Goal: Information Seeking & Learning: Learn about a topic

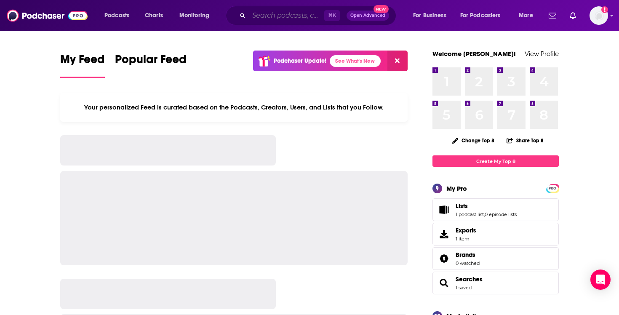
click at [289, 11] on input "Search podcasts, credits, & more..." at bounding box center [286, 15] width 75 height 13
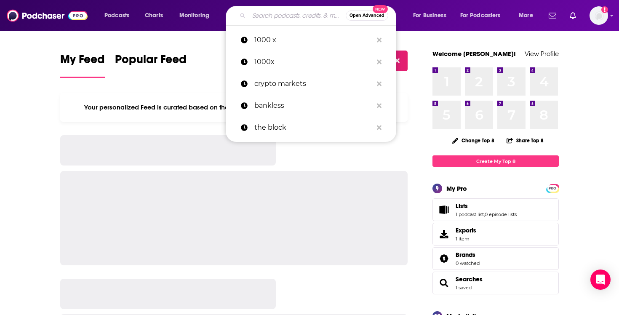
paste input "[PERSON_NAME]"
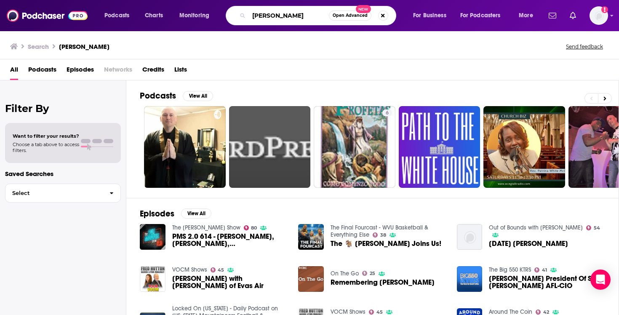
click at [275, 18] on input "[PERSON_NAME]" at bounding box center [289, 15] width 80 height 13
type input "crypto with accountants"
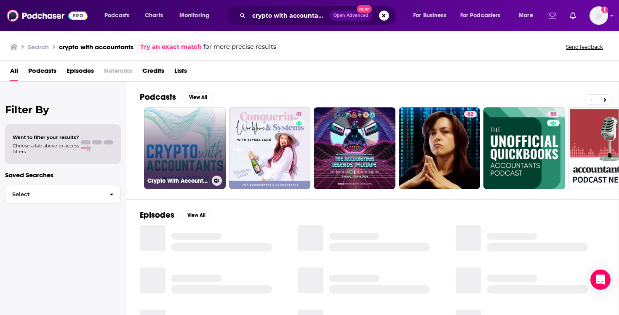
click at [192, 120] on link "Crypto With Accountants" at bounding box center [185, 148] width 82 height 82
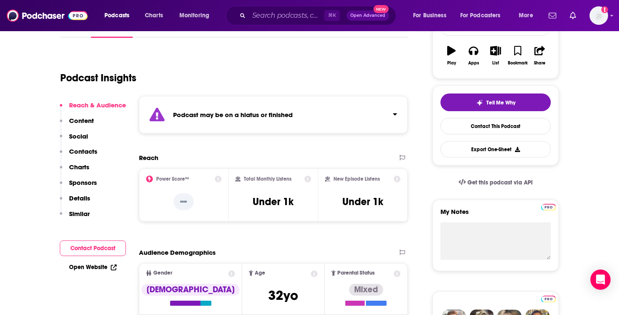
scroll to position [134, 0]
